Goal: Answer question/provide support: Share knowledge or assist other users

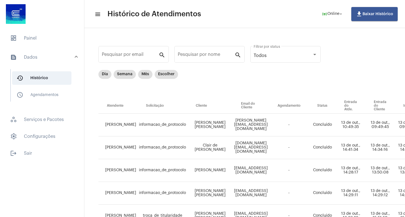
scroll to position [56, 232]
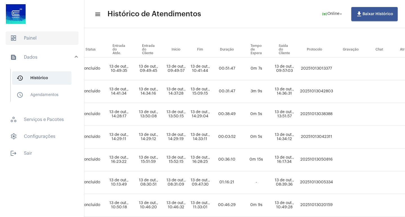
click at [42, 39] on span "dashboard Painel" at bounding box center [42, 39] width 73 height 14
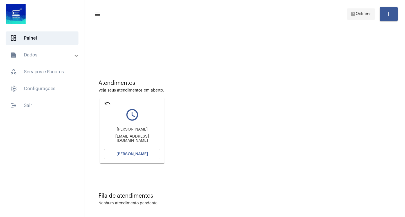
click at [365, 13] on span "Online" at bounding box center [362, 14] width 12 height 4
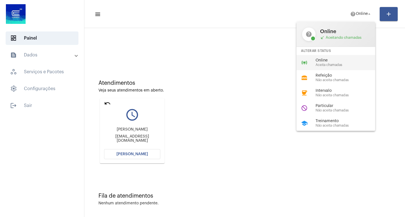
click at [328, 65] on span "Aceita chamadas" at bounding box center [348, 65] width 64 height 4
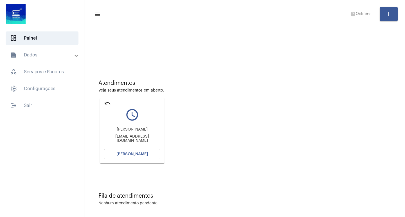
click at [131, 153] on span "[PERSON_NAME]" at bounding box center [132, 154] width 32 height 4
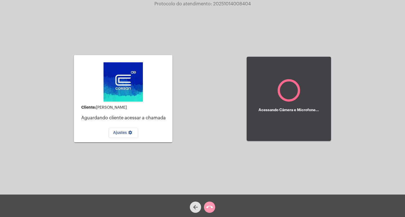
click at [200, 107] on div "Cliente: Ana Paula Ferreira Aguardando cliente acessar a chamada Ajustes settin…" at bounding box center [203, 98] width 404 height 195
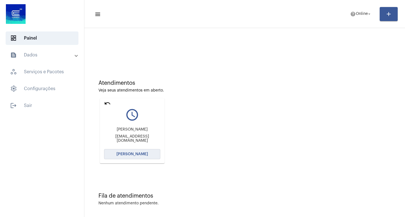
click at [128, 154] on span "[PERSON_NAME]" at bounding box center [132, 154] width 32 height 4
click at [132, 157] on button "[PERSON_NAME]" at bounding box center [132, 154] width 56 height 10
click at [104, 102] on mat-card "undo query_builder Ana Paula Ferreira compras@pluro.com.br Abrir Chamada" at bounding box center [132, 130] width 65 height 65
click at [106, 103] on mat-icon "undo" at bounding box center [107, 103] width 7 height 7
click at [138, 154] on span "[PERSON_NAME]" at bounding box center [132, 154] width 32 height 4
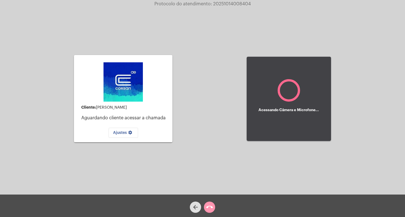
click at [325, 212] on div "arrow_back call_end" at bounding box center [202, 206] width 405 height 23
click at [194, 208] on mat-icon "arrow_back" at bounding box center [195, 207] width 7 height 7
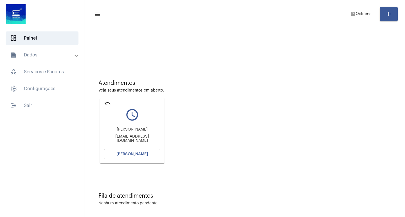
click at [107, 104] on mat-icon "undo" at bounding box center [107, 103] width 7 height 7
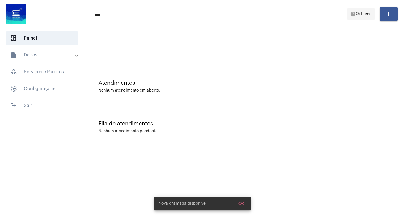
click at [367, 15] on mat-icon "arrow_drop_down" at bounding box center [369, 14] width 5 height 5
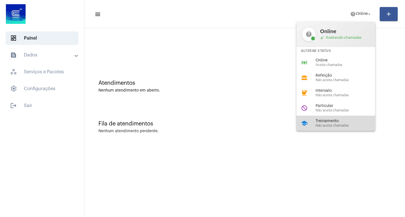
click at [331, 123] on span "Treinamento" at bounding box center [348, 121] width 64 height 4
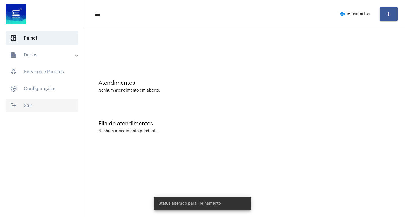
click at [26, 108] on span "logout Sair" at bounding box center [42, 106] width 73 height 14
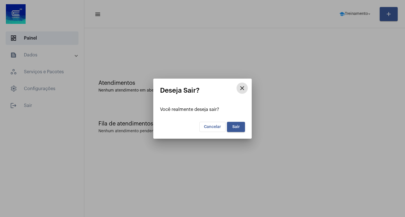
click at [234, 127] on span "Sair" at bounding box center [236, 127] width 8 height 4
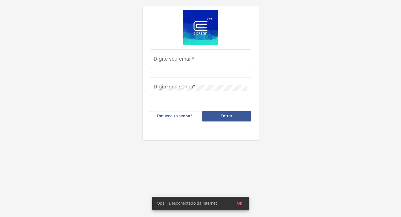
type input "gisele.vieira@operacaocorsan.com.br"
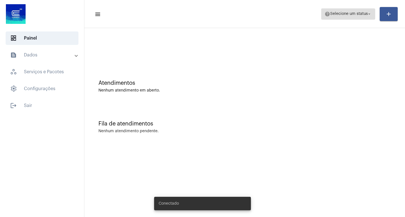
click at [367, 14] on mat-icon "arrow_drop_down" at bounding box center [369, 14] width 5 height 5
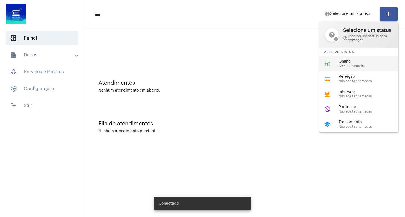
click at [352, 65] on span "Aceita chamadas" at bounding box center [371, 66] width 64 height 4
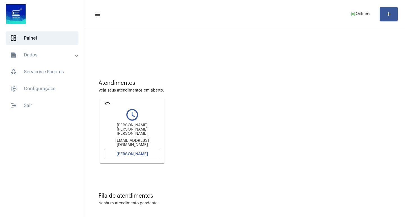
click at [121, 152] on button "[PERSON_NAME]" at bounding box center [132, 154] width 56 height 10
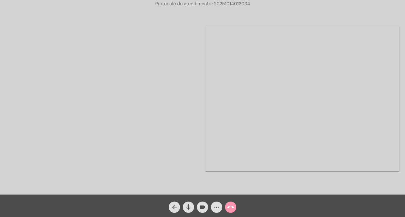
click at [203, 206] on mat-icon "videocam" at bounding box center [202, 207] width 7 height 7
click at [190, 208] on mat-icon "mic" at bounding box center [188, 207] width 7 height 7
click at [232, 205] on mat-icon "call_end" at bounding box center [230, 207] width 7 height 7
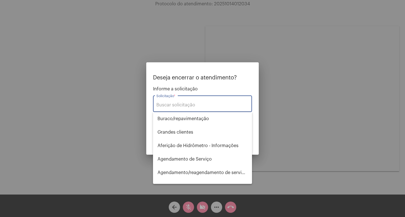
click at [180, 105] on input "Solicitação *" at bounding box center [202, 105] width 92 height 5
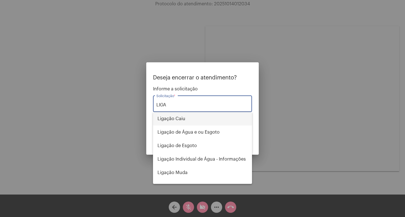
click at [185, 118] on span "Ligação Caiu" at bounding box center [203, 119] width 90 height 14
type input "Ligação Caiu"
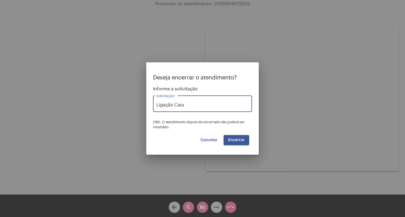
click at [237, 138] on button "Encerrar" at bounding box center [237, 140] width 26 height 10
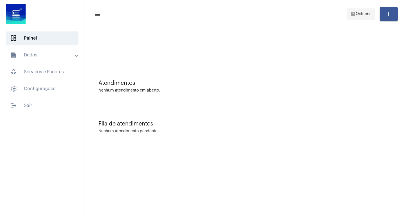
click at [368, 16] on mat-icon "arrow_drop_down" at bounding box center [369, 14] width 5 height 5
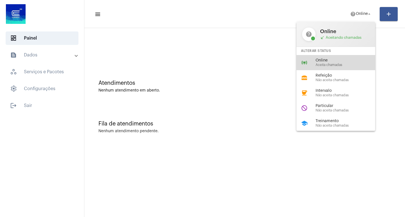
click at [336, 61] on span "Online" at bounding box center [348, 61] width 64 height 4
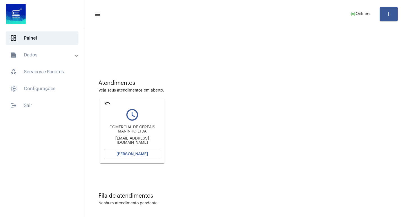
click at [118, 152] on span "[PERSON_NAME]" at bounding box center [132, 154] width 32 height 4
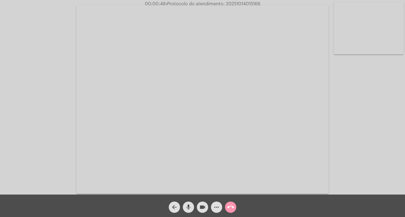
click at [22, 11] on div "Acessando Câmera e Microfone..." at bounding box center [203, 98] width 404 height 195
click at [188, 208] on mat-icon "mic" at bounding box center [188, 207] width 7 height 7
click at [201, 206] on mat-icon "videocam" at bounding box center [202, 207] width 7 height 7
click at [204, 206] on mat-icon "videocam_off" at bounding box center [202, 207] width 7 height 7
click at [191, 206] on mat-icon "mic_off" at bounding box center [188, 207] width 7 height 7
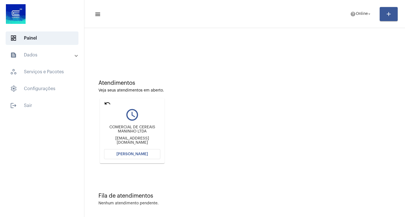
click at [132, 153] on span "[PERSON_NAME]" at bounding box center [132, 154] width 32 height 4
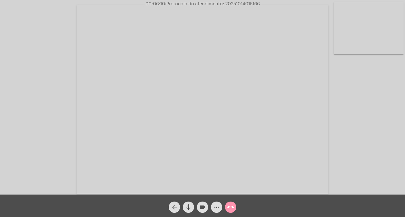
click at [188, 207] on mat-icon "mic" at bounding box center [188, 207] width 7 height 7
click at [201, 206] on mat-icon "videocam" at bounding box center [202, 207] width 7 height 7
click at [190, 206] on mat-icon "mic_off" at bounding box center [188, 207] width 7 height 7
click at [201, 208] on mat-icon "videocam_off" at bounding box center [202, 207] width 7 height 7
click at [187, 206] on mat-icon "mic" at bounding box center [188, 207] width 7 height 7
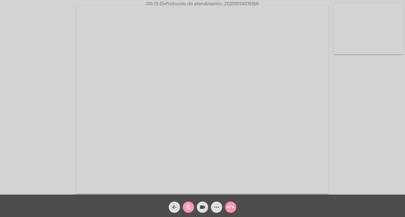
click at [202, 205] on mat-icon "videocam" at bounding box center [202, 207] width 7 height 7
click at [231, 206] on mat-icon "call_end" at bounding box center [230, 207] width 7 height 7
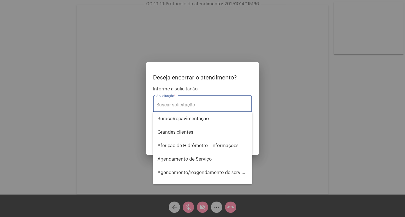
click at [171, 108] on input "Solicitação *" at bounding box center [202, 105] width 92 height 5
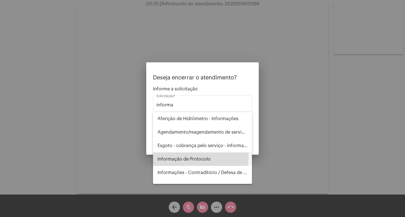
click at [185, 156] on span "Informação de Protocolo" at bounding box center [203, 160] width 90 height 14
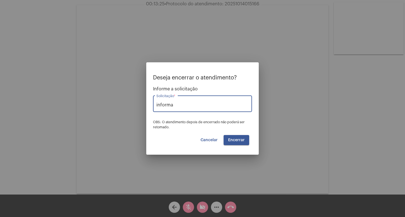
type input "Informação de Protocolo"
click at [235, 140] on span "Encerrar" at bounding box center [236, 140] width 17 height 4
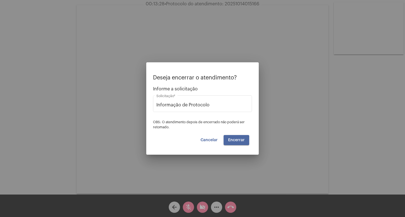
click at [235, 140] on span "Encerrar" at bounding box center [236, 140] width 17 height 4
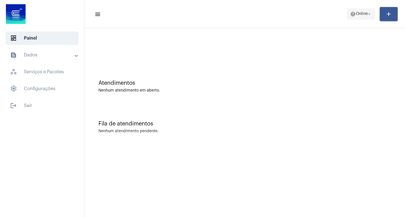
click at [368, 13] on mat-icon "arrow_drop_down" at bounding box center [369, 14] width 5 height 5
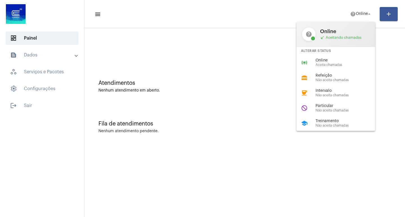
click at [342, 62] on span "Online" at bounding box center [348, 61] width 64 height 4
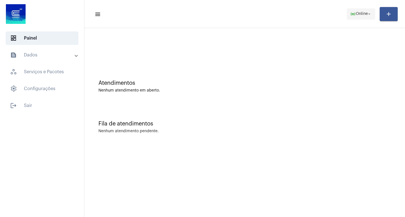
click at [373, 15] on button "online_prediction Online arrow_drop_down" at bounding box center [361, 13] width 28 height 11
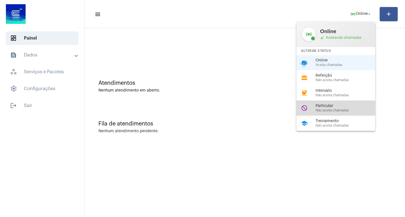
click at [327, 109] on span "Não aceita chamadas" at bounding box center [348, 111] width 64 height 4
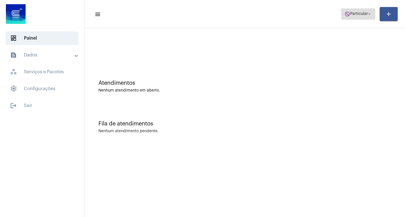
click at [368, 14] on mat-icon "arrow_drop_down" at bounding box center [369, 14] width 5 height 5
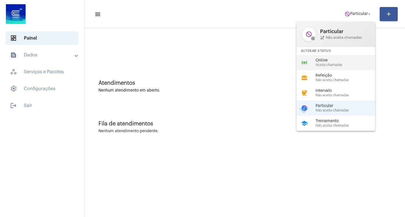
click at [329, 60] on span "Online" at bounding box center [348, 61] width 64 height 4
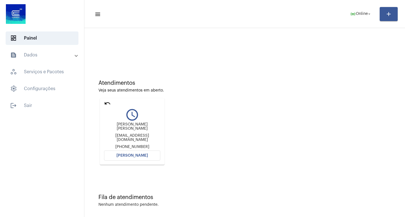
click at [119, 156] on button "[PERSON_NAME]" at bounding box center [132, 156] width 56 height 10
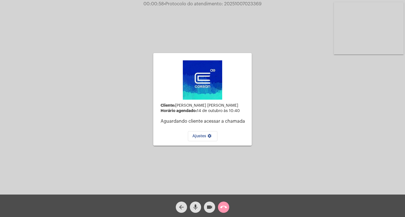
click at [185, 207] on button "arrow_back" at bounding box center [181, 207] width 11 height 11
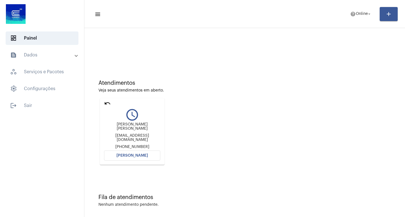
click at [130, 157] on button "[PERSON_NAME]" at bounding box center [132, 156] width 56 height 10
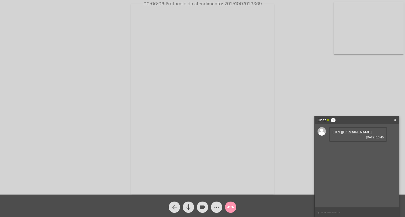
click at [350, 134] on link "https://neft-transfer-bucket.s3.amazonaws.com/temp-33af15aa-d559-fdb6-38ea-e50c…" at bounding box center [351, 132] width 39 height 4
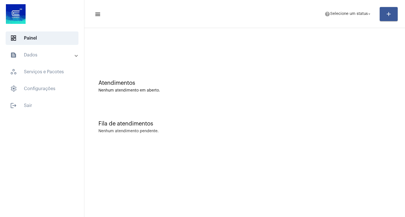
click at [116, 154] on mat-sidenav-content "menu help Selecione um status arrow_drop_down add Atendimentos Nenhum atendimen…" at bounding box center [244, 108] width 321 height 217
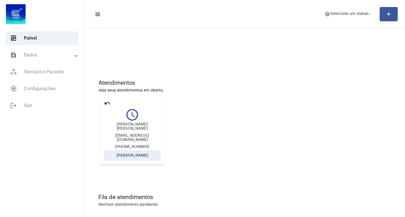
click at [116, 154] on button "[PERSON_NAME]" at bounding box center [132, 156] width 56 height 10
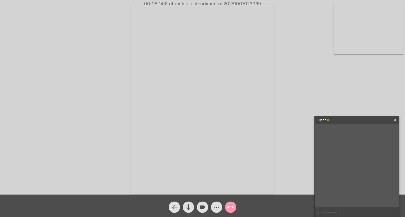
click at [188, 207] on mat-icon "mic" at bounding box center [188, 207] width 7 height 7
click at [203, 206] on mat-icon "videocam" at bounding box center [202, 207] width 7 height 7
click at [203, 206] on mat-icon "videocam_off" at bounding box center [202, 207] width 7 height 7
click at [187, 208] on mat-icon "mic_off" at bounding box center [188, 207] width 7 height 7
click at [318, 64] on div "Acessando Câmera e Microfone..." at bounding box center [203, 98] width 404 height 195
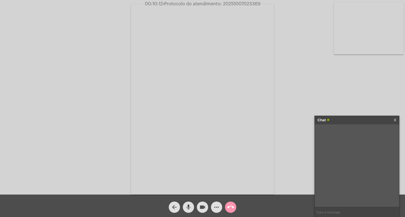
click at [174, 208] on mat-icon "arrow_back" at bounding box center [174, 207] width 7 height 7
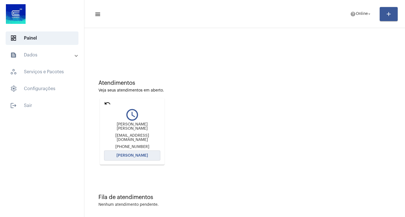
click at [128, 154] on span "[PERSON_NAME]" at bounding box center [132, 156] width 32 height 4
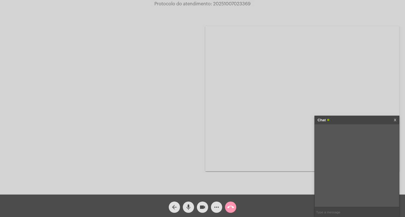
click at [101, 60] on div at bounding box center [103, 99] width 194 height 194
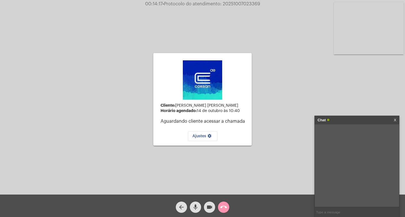
click at [217, 122] on p "Aguardando cliente acessar a chamada" at bounding box center [204, 121] width 87 height 5
click at [182, 206] on mat-icon "arrow_back" at bounding box center [181, 207] width 7 height 7
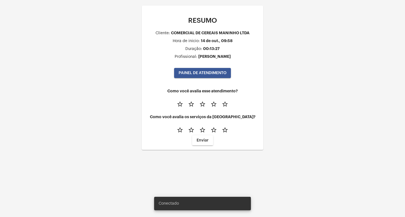
click at [205, 139] on span "Enviar" at bounding box center [203, 141] width 12 height 4
click at [199, 73] on span "PAINEL DE ATENDIMENTO" at bounding box center [203, 73] width 48 height 4
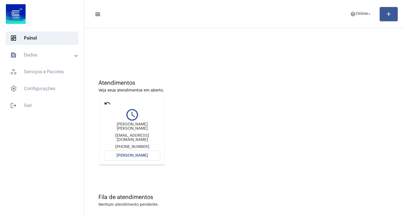
click at [113, 154] on button "[PERSON_NAME]" at bounding box center [132, 156] width 56 height 10
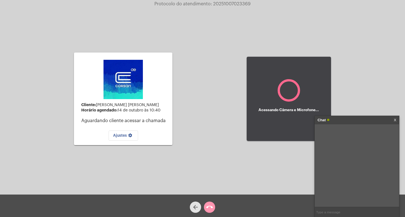
click at [196, 204] on mat-icon "arrow_back" at bounding box center [195, 207] width 7 height 7
click at [194, 206] on mat-icon "arrow_back" at bounding box center [195, 207] width 7 height 7
click at [193, 206] on mat-icon "arrow_back" at bounding box center [195, 207] width 7 height 7
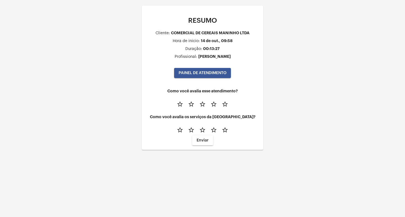
click at [191, 74] on span "PAINEL DE ATENDIMENTO" at bounding box center [203, 73] width 48 height 4
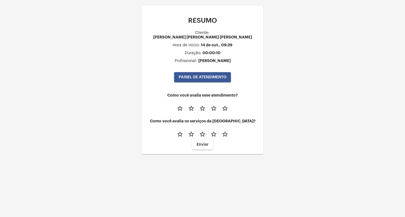
click at [185, 75] on span "PAINEL DE ATENDIMENTO" at bounding box center [203, 77] width 48 height 4
click at [212, 75] on span "PAINEL DE ATENDIMENTO" at bounding box center [203, 77] width 48 height 4
click at [209, 75] on span "PAINEL DE ATENDIMENTO" at bounding box center [203, 77] width 48 height 4
click at [202, 143] on span "Enviar" at bounding box center [203, 145] width 12 height 4
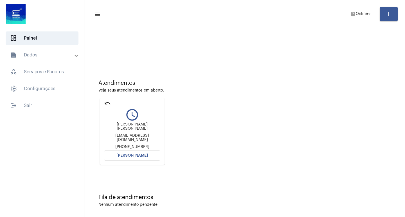
click at [125, 154] on span "[PERSON_NAME]" at bounding box center [132, 156] width 32 height 4
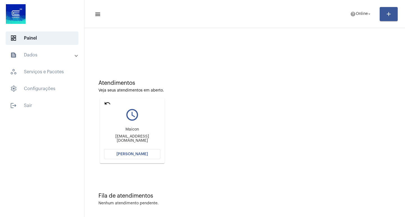
click at [122, 153] on span "[PERSON_NAME]" at bounding box center [132, 154] width 32 height 4
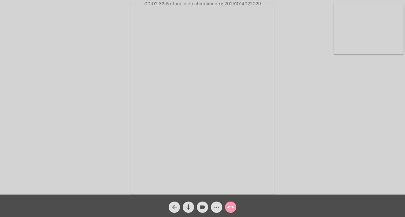
click at [201, 206] on mat-icon "videocam" at bounding box center [202, 207] width 7 height 7
click at [188, 208] on mat-icon "mic" at bounding box center [188, 207] width 7 height 7
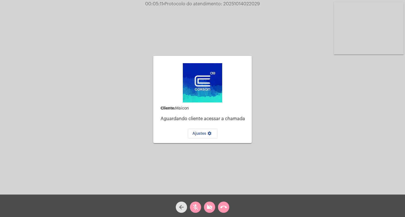
click at [180, 205] on mat-icon "arrow_back" at bounding box center [181, 207] width 7 height 7
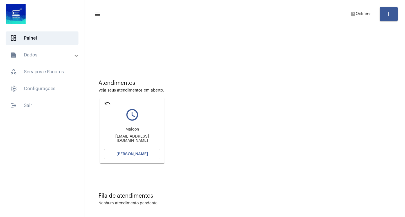
click at [122, 155] on span "[PERSON_NAME]" at bounding box center [132, 154] width 32 height 4
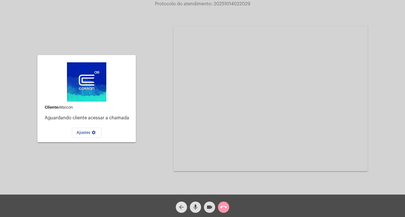
click at [181, 208] on mat-icon "arrow_back" at bounding box center [181, 207] width 7 height 7
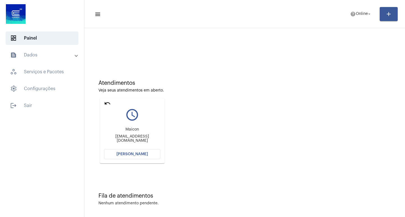
click at [123, 154] on span "[PERSON_NAME]" at bounding box center [132, 154] width 32 height 4
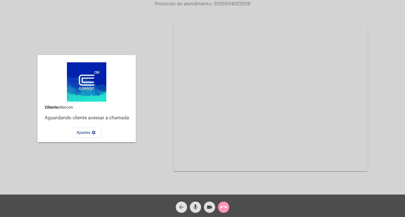
click at [182, 205] on mat-icon "arrow_back" at bounding box center [181, 207] width 7 height 7
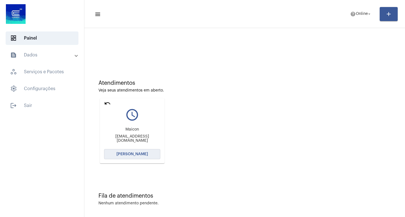
click at [122, 155] on span "[PERSON_NAME]" at bounding box center [132, 154] width 32 height 4
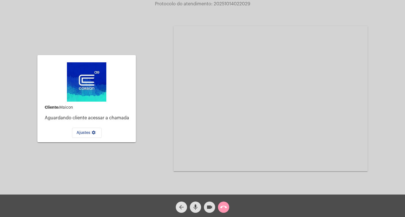
click at [181, 206] on mat-icon "arrow_back" at bounding box center [181, 207] width 7 height 7
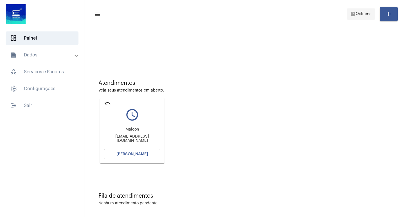
click at [370, 13] on mat-icon "arrow_drop_down" at bounding box center [369, 14] width 5 height 5
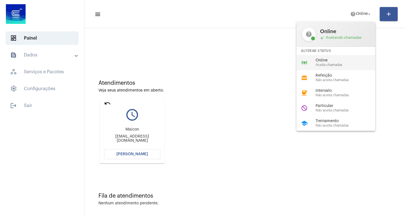
click at [336, 67] on div "online_prediction Online Aceita chamadas" at bounding box center [340, 62] width 88 height 15
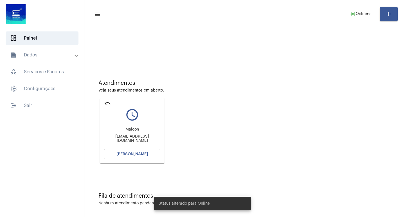
click at [124, 151] on button "[PERSON_NAME]" at bounding box center [132, 154] width 56 height 10
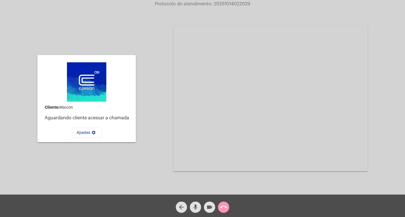
click at [210, 206] on mat-icon "videocam" at bounding box center [209, 207] width 7 height 7
click at [191, 205] on button "mic" at bounding box center [195, 207] width 11 height 11
click at [223, 203] on span "call_end" at bounding box center [223, 207] width 7 height 11
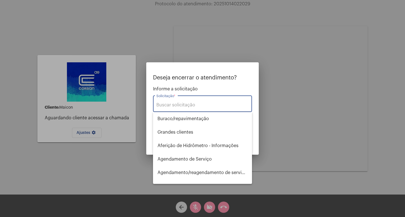
click at [179, 102] on div "Solicitação *" at bounding box center [202, 104] width 92 height 18
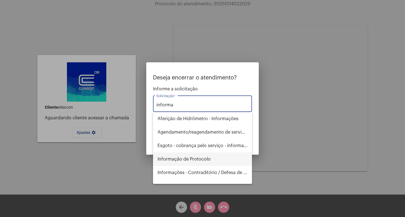
click at [210, 160] on span "Informação de Protocolo" at bounding box center [203, 160] width 90 height 14
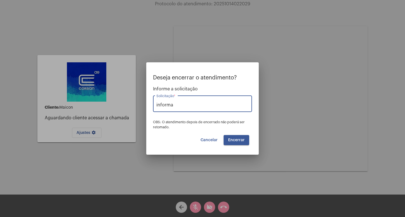
type input "Informação de Protocolo"
click at [235, 138] on button "Encerrar" at bounding box center [237, 140] width 26 height 10
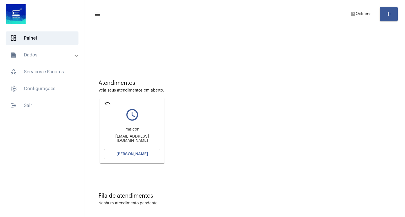
click at [127, 151] on button "[PERSON_NAME]" at bounding box center [132, 154] width 56 height 10
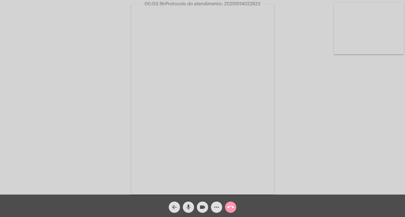
click at [186, 208] on mat-icon "mic" at bounding box center [188, 207] width 7 height 7
click at [201, 206] on mat-icon "videocam" at bounding box center [202, 207] width 7 height 7
click at [205, 206] on mat-icon "videocam_off" at bounding box center [202, 207] width 7 height 7
click at [188, 208] on mat-icon "mic_off" at bounding box center [188, 207] width 7 height 7
click at [202, 208] on mat-icon "videocam" at bounding box center [202, 207] width 7 height 7
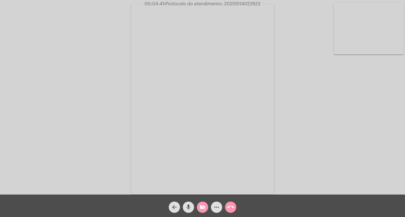
click at [203, 206] on mat-icon "videocam_off" at bounding box center [202, 207] width 7 height 7
click at [202, 205] on mat-icon "videocam" at bounding box center [202, 207] width 7 height 7
click at [189, 207] on mat-icon "mic" at bounding box center [188, 207] width 7 height 7
click at [190, 206] on mat-icon "mic_off" at bounding box center [188, 207] width 7 height 7
click at [204, 206] on mat-icon "videocam_off" at bounding box center [202, 207] width 7 height 7
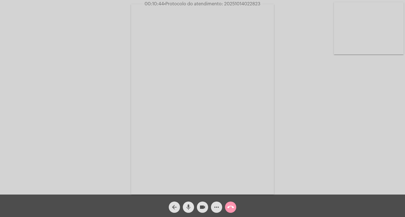
click at [187, 207] on mat-icon "mic" at bounding box center [188, 207] width 7 height 7
click at [200, 206] on mat-icon "videocam" at bounding box center [202, 207] width 7 height 7
click at [232, 205] on mat-icon "call_end" at bounding box center [230, 207] width 7 height 7
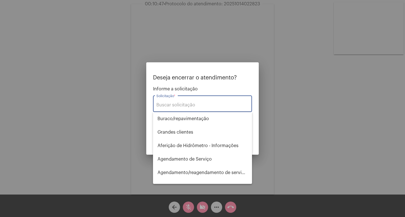
click at [178, 105] on input "Solicitação *" at bounding box center [202, 105] width 92 height 5
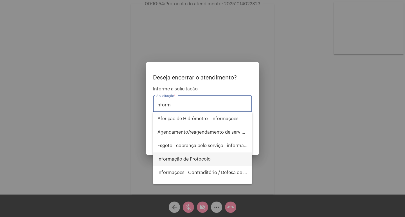
click at [194, 165] on span "Informação de Protocolo" at bounding box center [203, 160] width 90 height 14
type input "Informação de Protocolo"
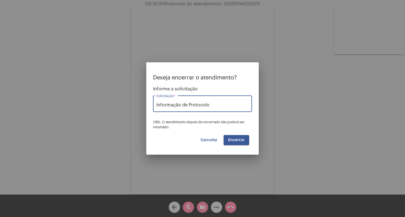
click at [234, 143] on button "Encerrar" at bounding box center [237, 140] width 26 height 10
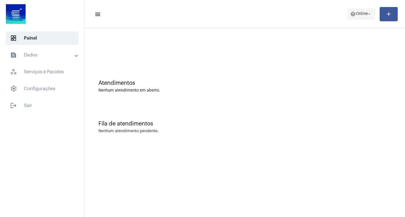
click at [370, 12] on mat-icon "arrow_drop_down" at bounding box center [369, 14] width 5 height 5
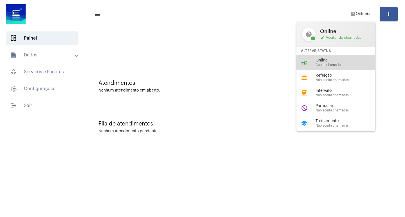
click at [339, 65] on span "Aceita chamadas" at bounding box center [348, 65] width 64 height 4
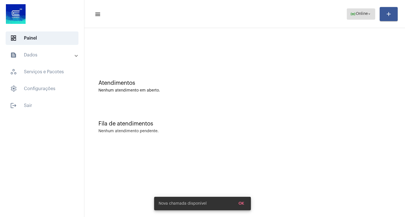
click at [368, 13] on mat-icon "arrow_drop_down" at bounding box center [369, 14] width 5 height 5
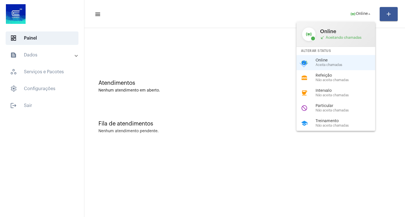
click at [330, 122] on span "Treinamento" at bounding box center [348, 121] width 64 height 4
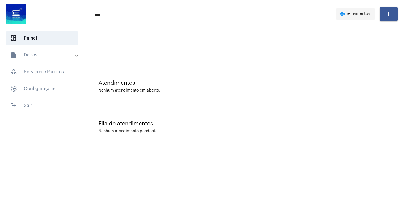
click at [371, 13] on mat-icon "arrow_drop_down" at bounding box center [369, 14] width 5 height 5
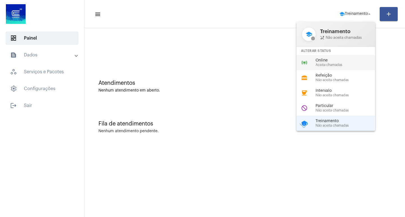
click at [335, 63] on span "Aceita chamadas" at bounding box center [348, 65] width 64 height 4
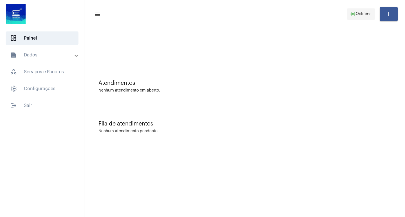
click at [371, 15] on mat-icon "arrow_drop_down" at bounding box center [369, 14] width 5 height 5
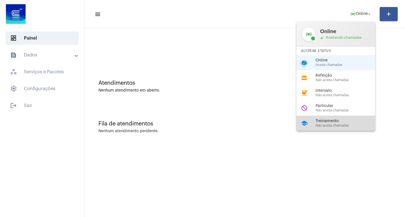
click at [330, 127] on span "Não aceita chamadas" at bounding box center [348, 126] width 64 height 4
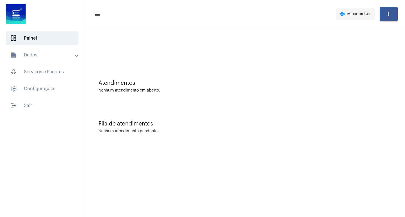
click at [369, 13] on mat-icon "arrow_drop_down" at bounding box center [369, 14] width 5 height 5
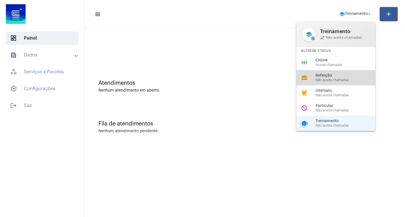
click at [338, 78] on span "Não aceita chamadas" at bounding box center [348, 80] width 64 height 4
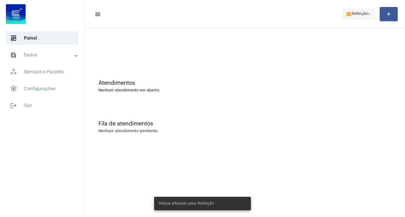
click at [368, 13] on mat-icon "arrow_drop_down" at bounding box center [369, 14] width 5 height 5
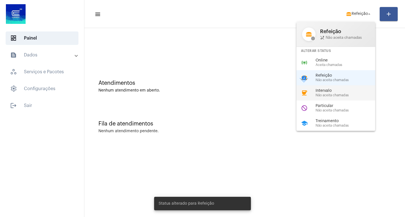
click at [338, 94] on span "Não aceita chamadas" at bounding box center [348, 96] width 64 height 4
